Goal: Information Seeking & Learning: Learn about a topic

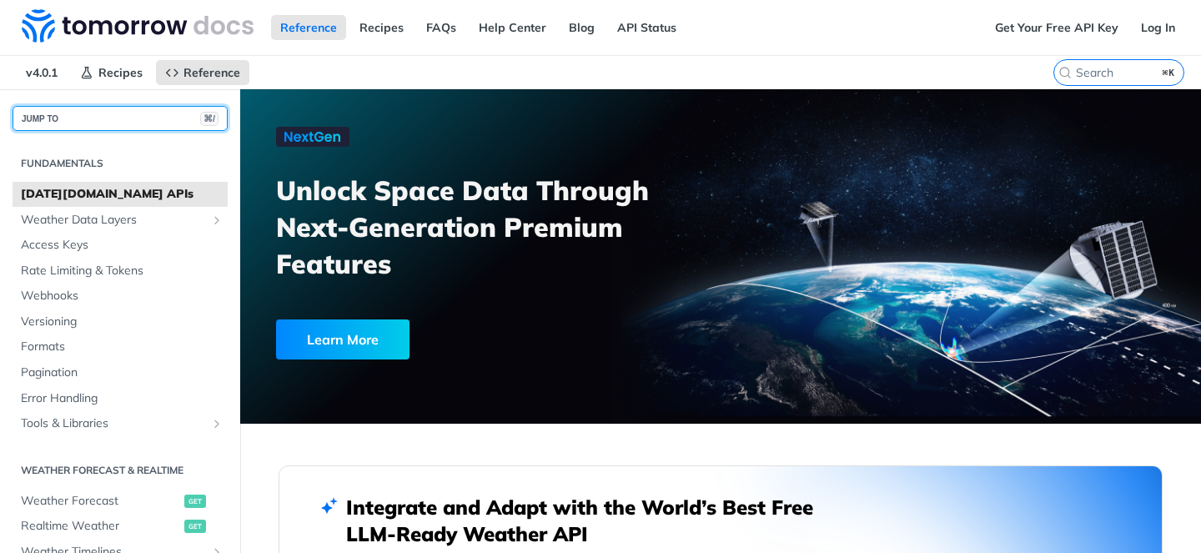
click at [85, 116] on button "JUMP TO ⌘/" at bounding box center [120, 118] width 215 height 25
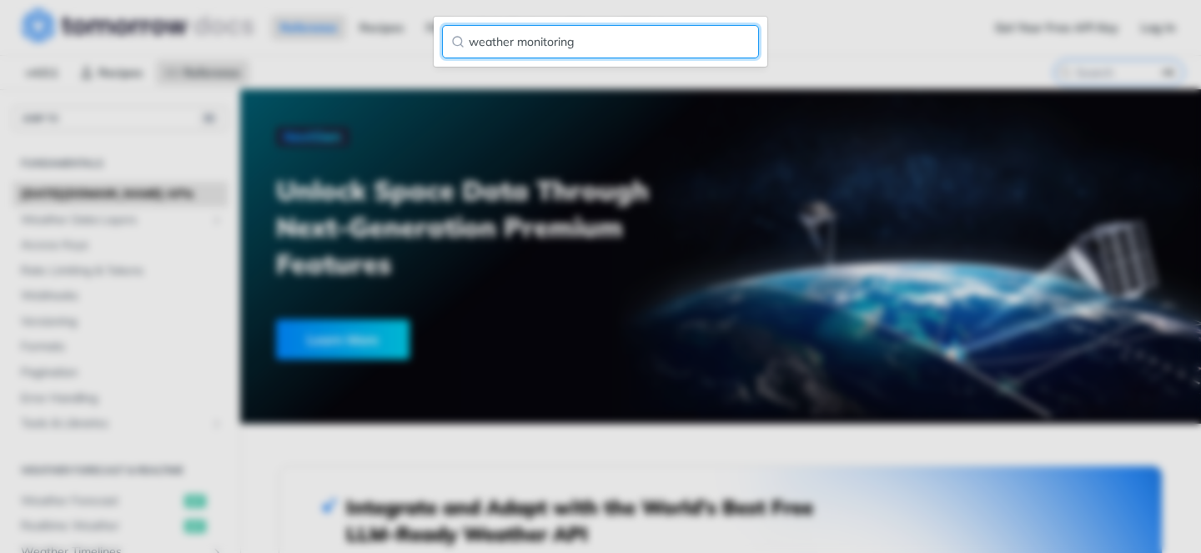
type input "weather monitoring"
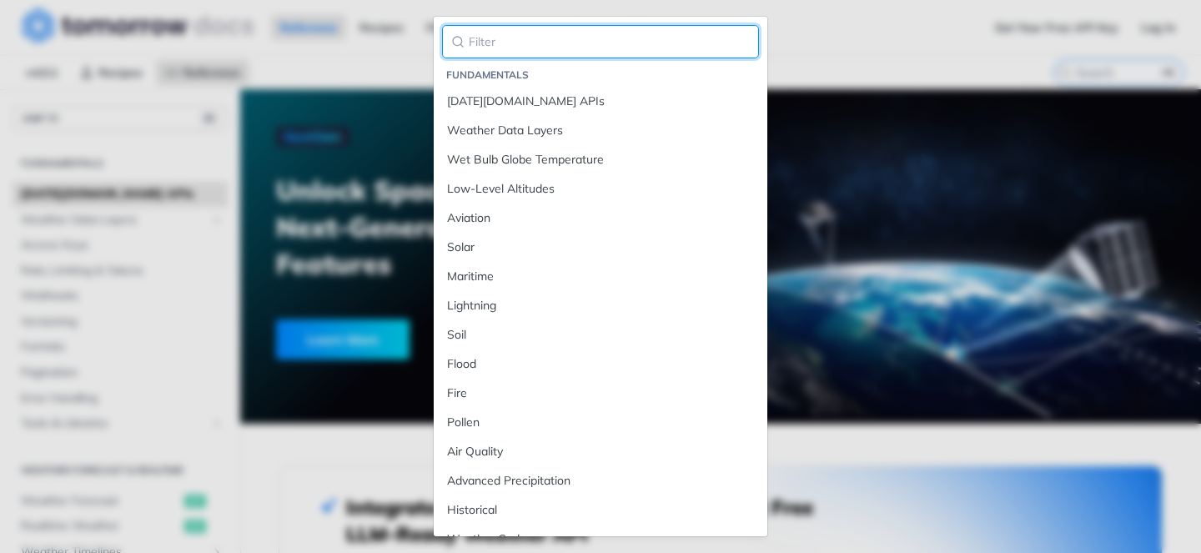
type input "e"
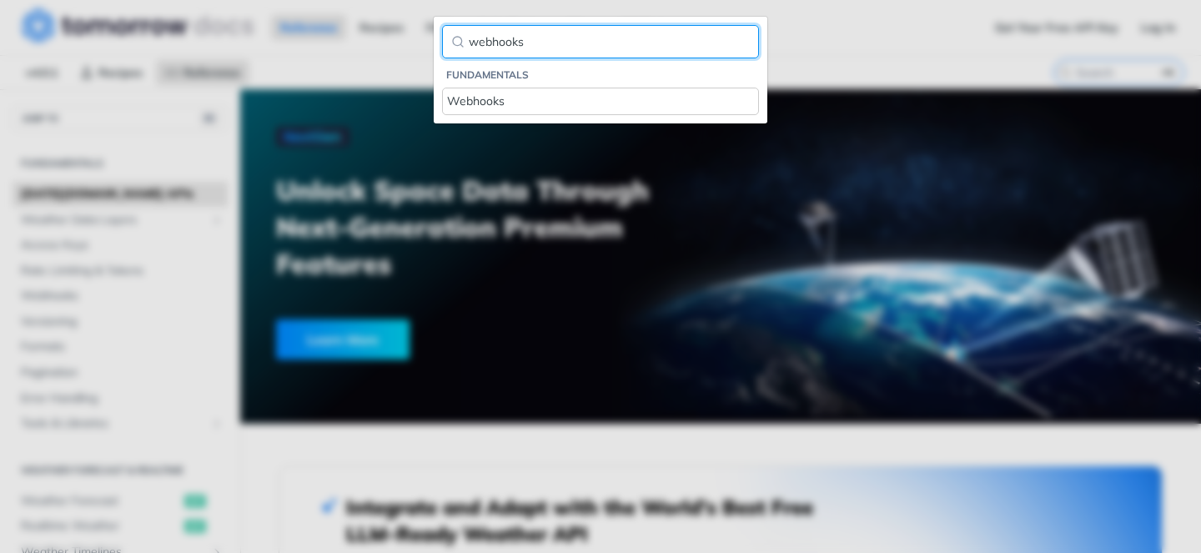
type input "webhooks"
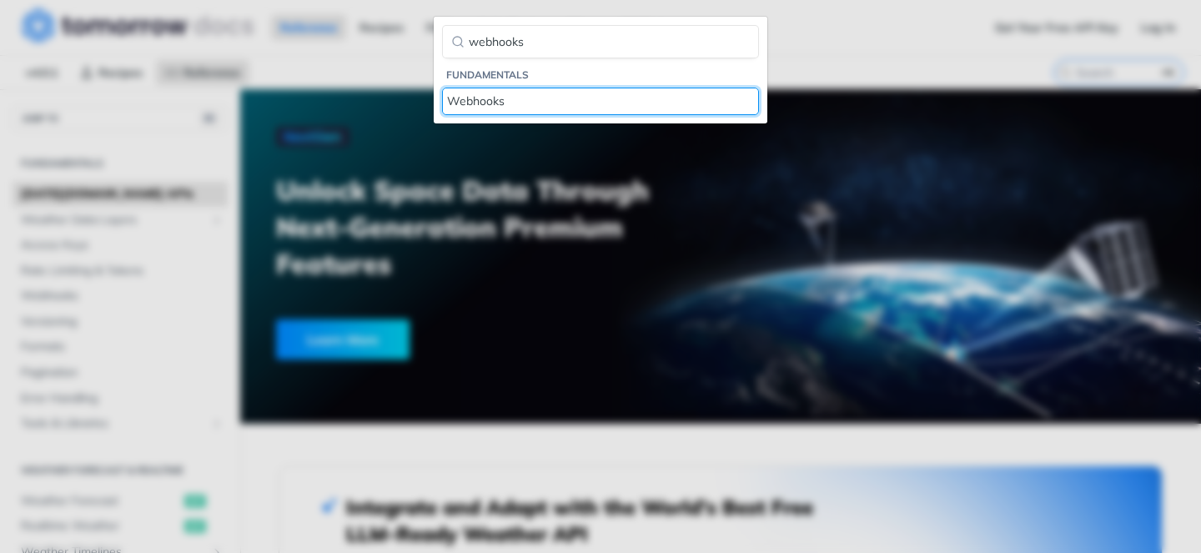
click at [547, 100] on div "Webhooks" at bounding box center [600, 102] width 307 height 18
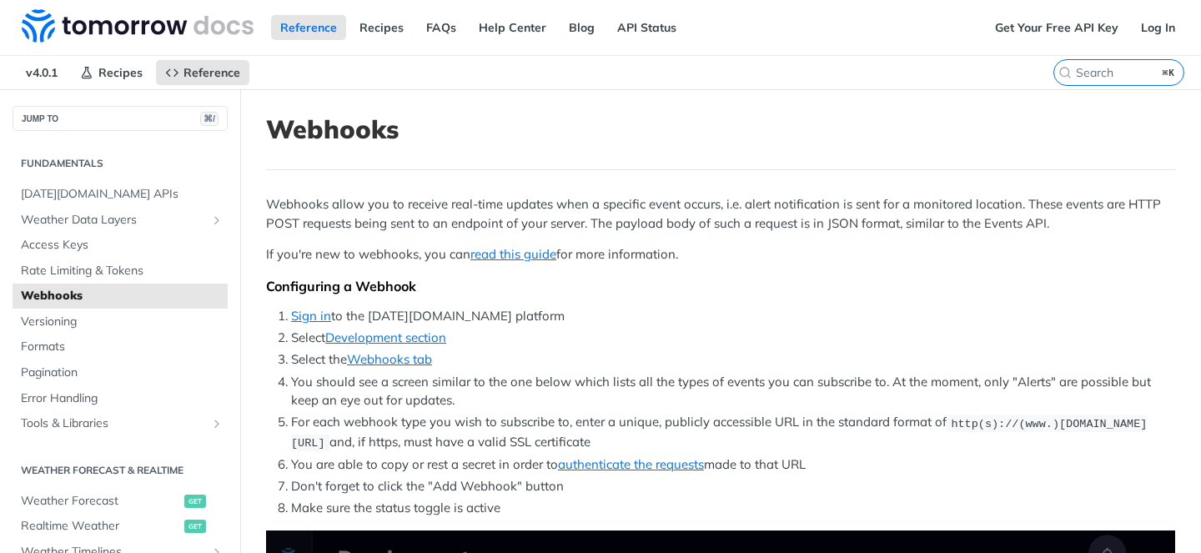
click at [1024, 205] on p "Webhooks allow you to receive real-time updates when a specific event occurs, i…" at bounding box center [720, 214] width 909 height 38
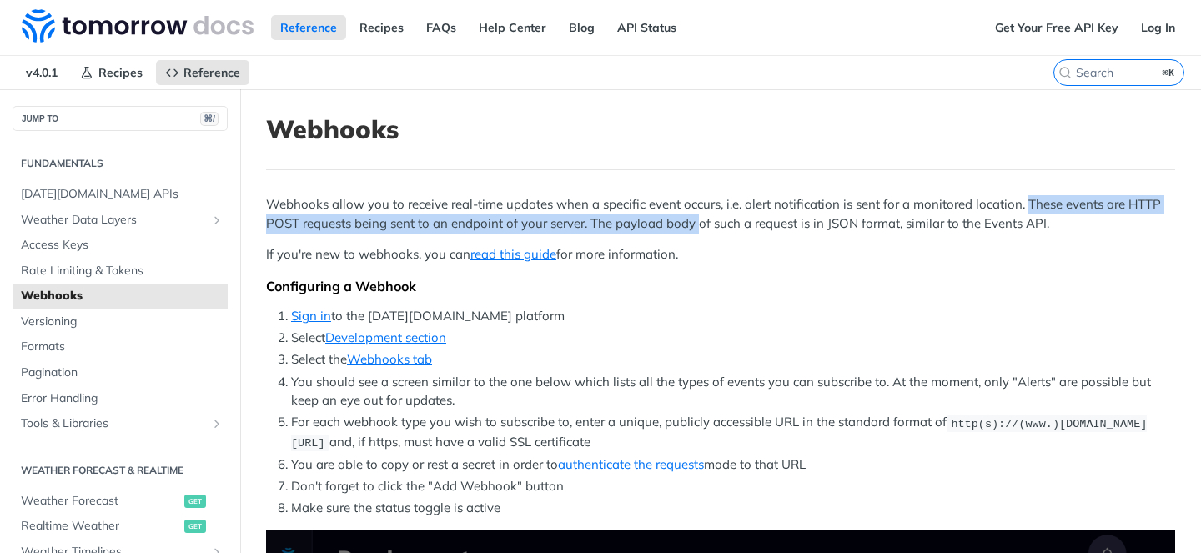
drag, startPoint x: 1024, startPoint y: 205, endPoint x: 688, endPoint y: 224, distance: 335.9
click at [689, 225] on p "Webhooks allow you to receive real-time updates when a specific event occurs, i…" at bounding box center [720, 214] width 909 height 38
click at [688, 224] on p "Webhooks allow you to receive real-time updates when a specific event occurs, i…" at bounding box center [720, 214] width 909 height 38
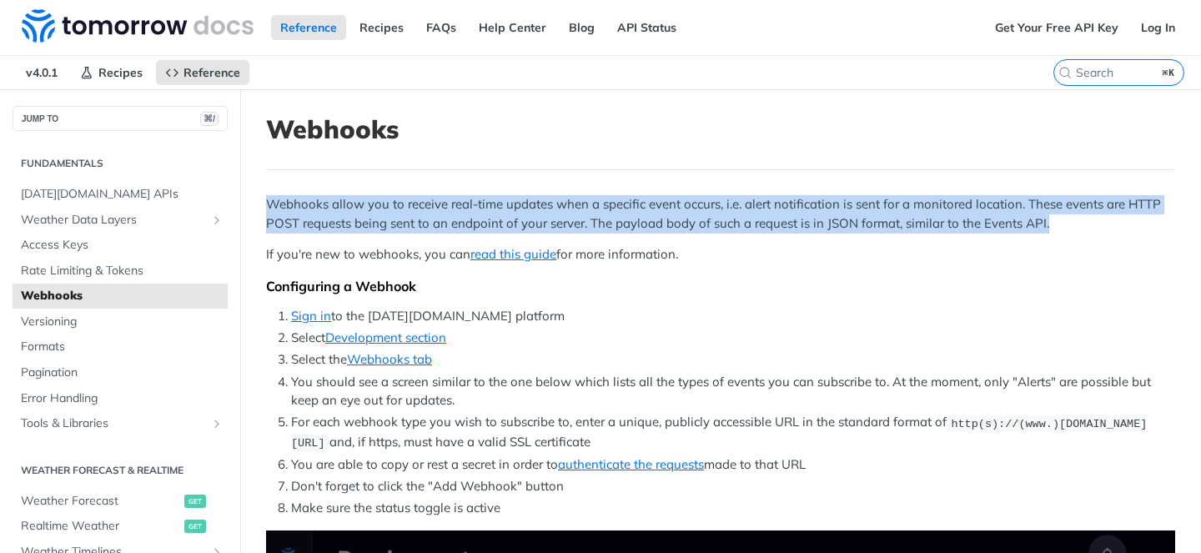
drag, startPoint x: 1060, startPoint y: 228, endPoint x: 256, endPoint y: 202, distance: 804.6
copy p "Webhooks allow you to receive real-time updates when a specific event occurs, i…"
